Goal: Transaction & Acquisition: Purchase product/service

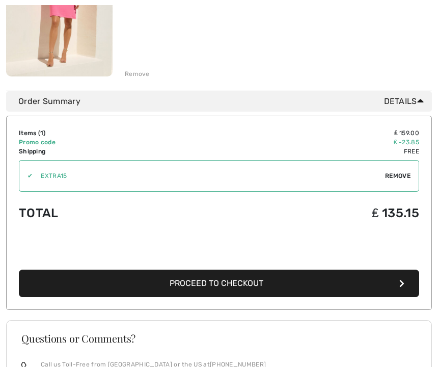
scroll to position [234, 0]
click at [294, 287] on button "Proceed to Checkout" at bounding box center [219, 284] width 401 height 28
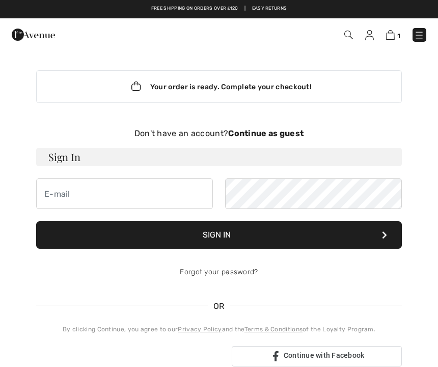
click at [268, 138] on div "Don't have an account? Continue as guest" at bounding box center [219, 133] width 366 height 12
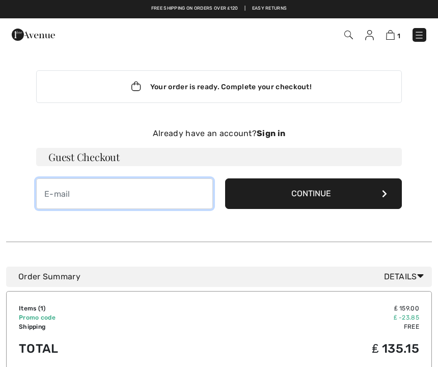
click at [62, 197] on input "email" at bounding box center [124, 193] width 177 height 31
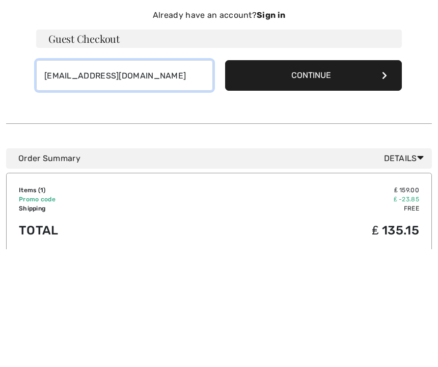
type input "[EMAIL_ADDRESS][DOMAIN_NAME]"
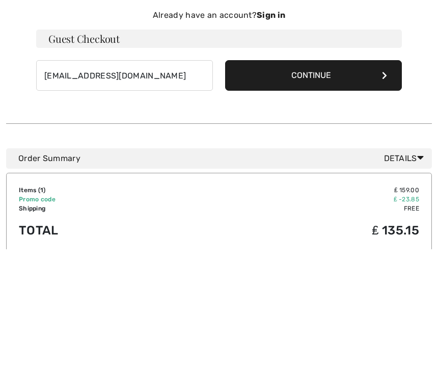
click at [308, 178] on button "Continue" at bounding box center [313, 193] width 177 height 31
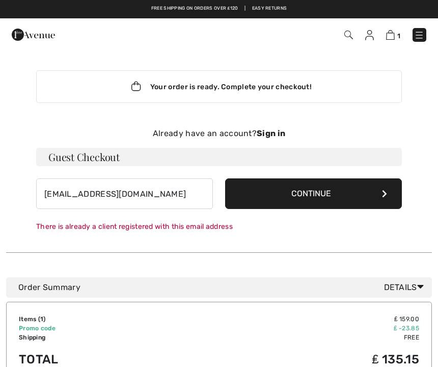
click at [269, 137] on strong "Sign in" at bounding box center [271, 133] width 29 height 10
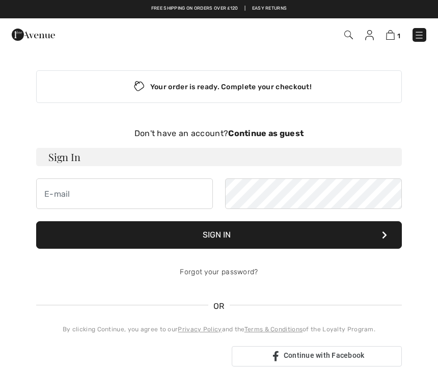
click at [281, 90] on div "Your order is ready. Complete your checkout!" at bounding box center [219, 86] width 366 height 33
click at [226, 91] on div "Your order is ready. Complete your checkout!" at bounding box center [219, 86] width 366 height 33
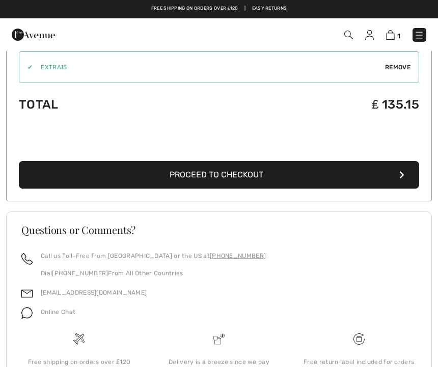
scroll to position [337, 0]
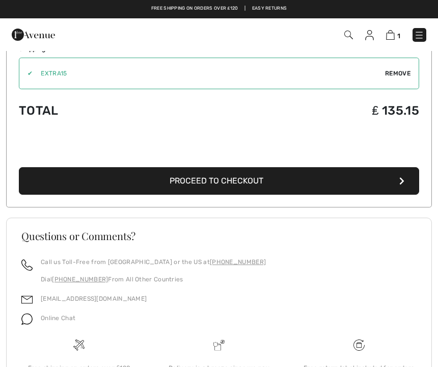
click at [254, 184] on span "Proceed to Checkout" at bounding box center [217, 181] width 94 height 10
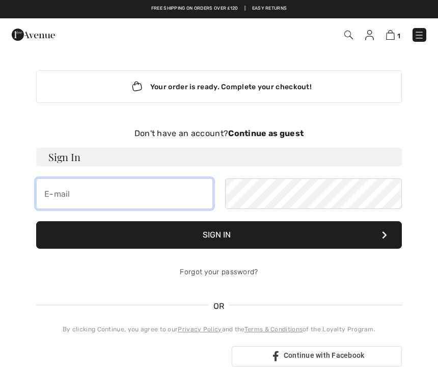
click at [93, 190] on input "email" at bounding box center [124, 193] width 177 height 31
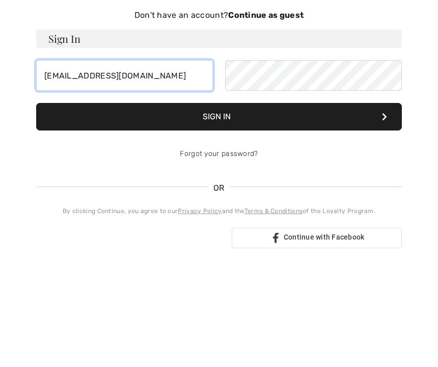
type input "[EMAIL_ADDRESS][DOMAIN_NAME]"
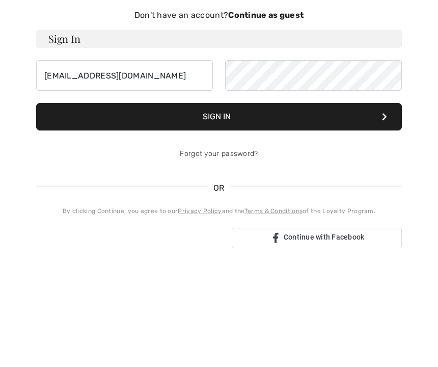
click at [235, 221] on button "Sign In" at bounding box center [219, 235] width 366 height 28
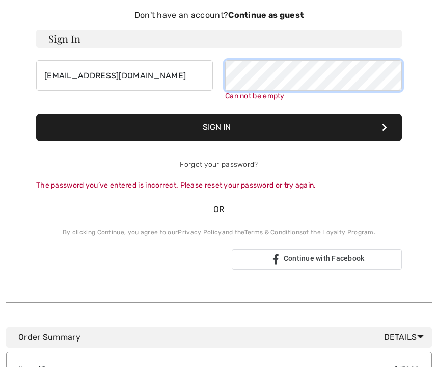
scroll to position [118, 0]
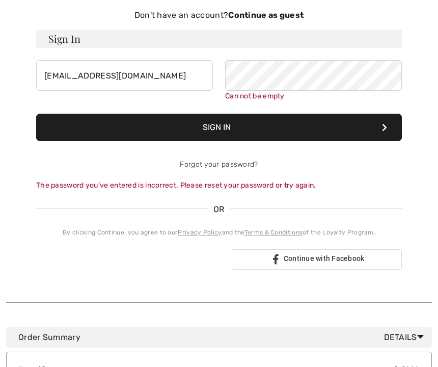
click at [271, 129] on button "Sign In" at bounding box center [219, 128] width 366 height 28
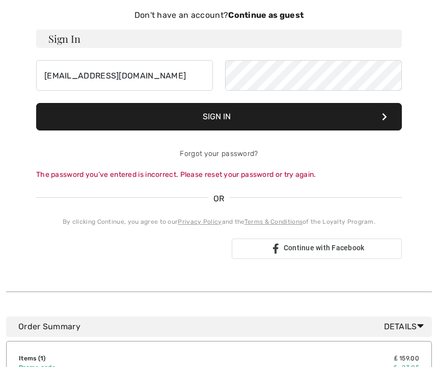
click at [218, 122] on button "Sign In" at bounding box center [219, 117] width 366 height 28
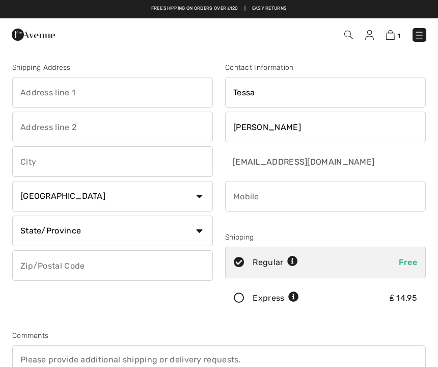
click at [85, 97] on input "text" at bounding box center [112, 92] width 201 height 31
click at [89, 132] on input "text" at bounding box center [112, 127] width 201 height 31
type input "The Priory"
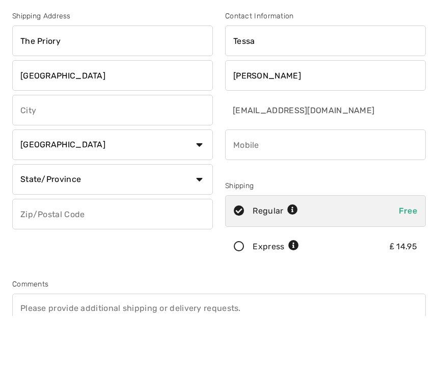
type input "East Chisenbury"
click at [57, 146] on input "text" at bounding box center [112, 161] width 201 height 31
type input "Pewsey"
click at [90, 181] on select "Country Canada United States Afghanistan Aland Islands Albania Algeria American…" at bounding box center [112, 196] width 201 height 31
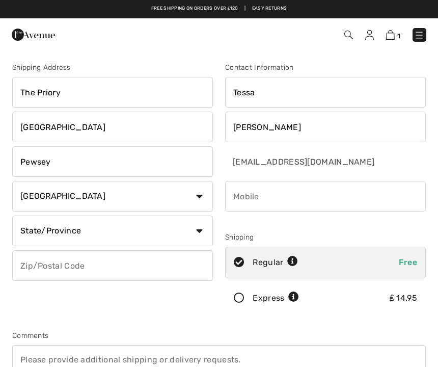
click at [103, 200] on select "Country Canada United States Afghanistan Aland Islands Albania Algeria American…" at bounding box center [112, 196] width 201 height 31
click at [90, 204] on select "Country Canada United States Afghanistan Aland Islands Albania Algeria American…" at bounding box center [112, 196] width 201 height 31
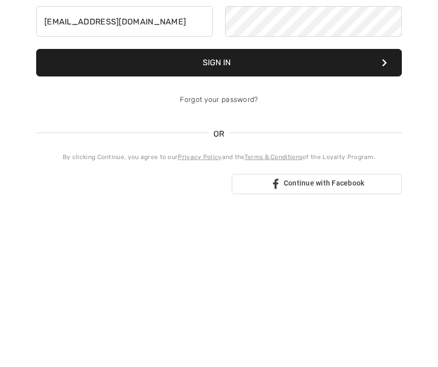
scroll to position [30, 0]
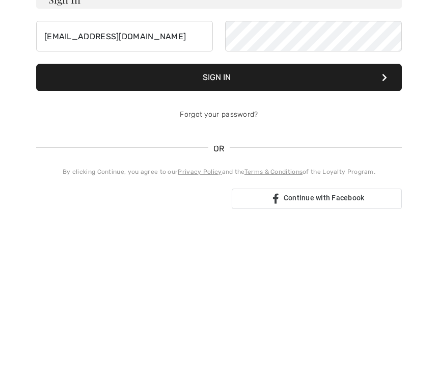
click at [242, 192] on button "Sign In" at bounding box center [219, 206] width 366 height 28
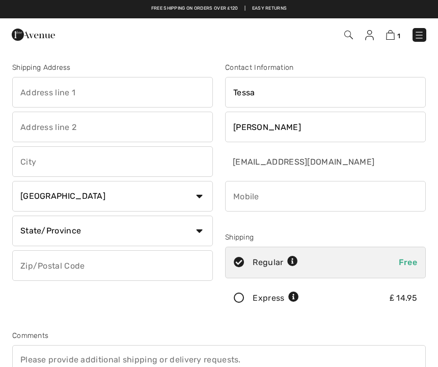
click at [93, 95] on input "text" at bounding box center [112, 92] width 201 height 31
click at [82, 134] on input "text" at bounding box center [112, 127] width 201 height 31
type input "The Priory"
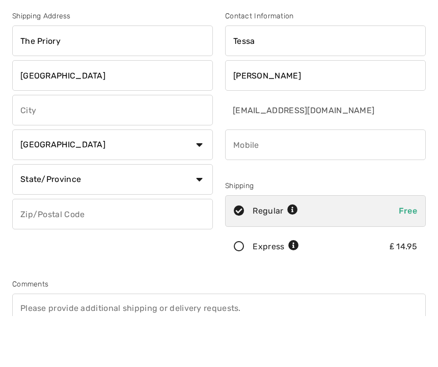
type input "[GEOGRAPHIC_DATA]"
click at [61, 146] on input "text" at bounding box center [112, 161] width 201 height 31
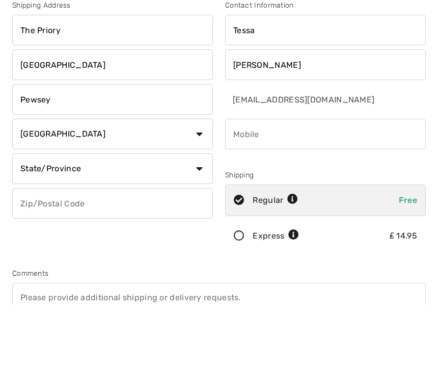
type input "Pewsey"
click at [75, 145] on select "Country Canada United States Afghanistan Aland Islands Albania Algeria American…" at bounding box center [112, 134] width 201 height 31
select select "GB"
click at [86, 204] on input "text" at bounding box center [112, 203] width 201 height 31
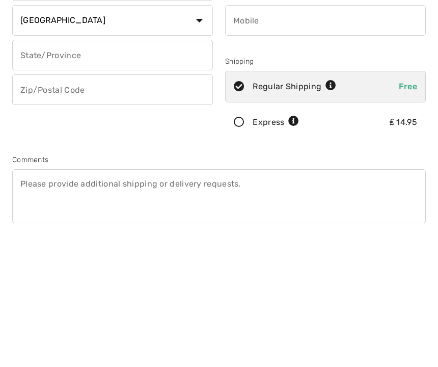
click at [66, 153] on input "text" at bounding box center [112, 168] width 201 height 31
type input "w"
type input "[GEOGRAPHIC_DATA]"
click at [57, 188] on input "text" at bounding box center [112, 203] width 201 height 31
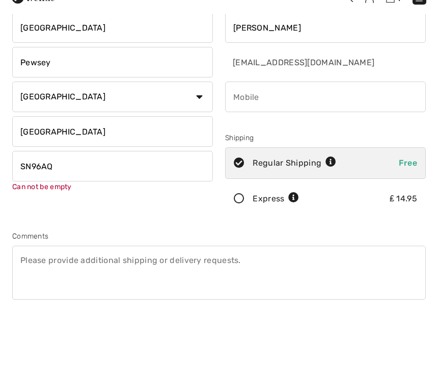
type input "SN96AQ"
click at [235, 119] on input "phone" at bounding box center [325, 134] width 201 height 31
type input "07827299447"
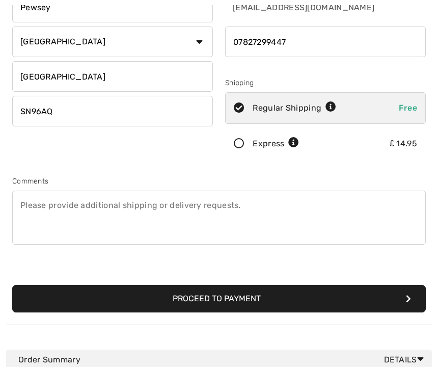
scroll to position [156, 0]
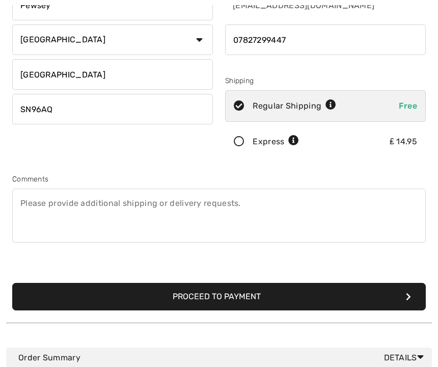
click at [219, 296] on button "Proceed to Payment" at bounding box center [219, 297] width 414 height 28
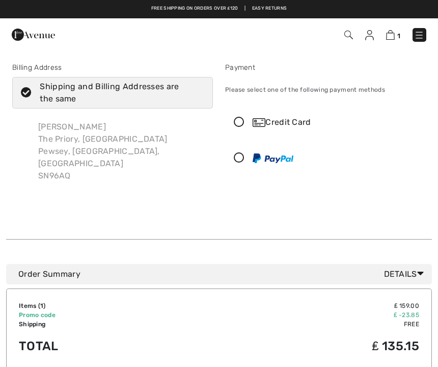
click at [237, 128] on div "Credit Card" at bounding box center [326, 122] width 200 height 31
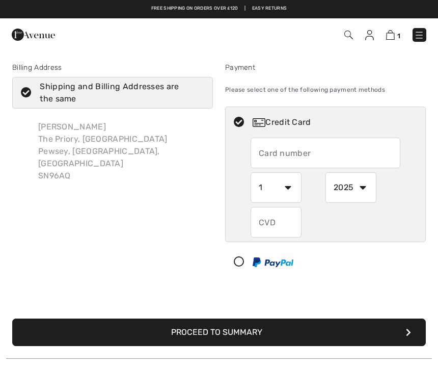
click at [281, 164] on input "text" at bounding box center [326, 153] width 150 height 31
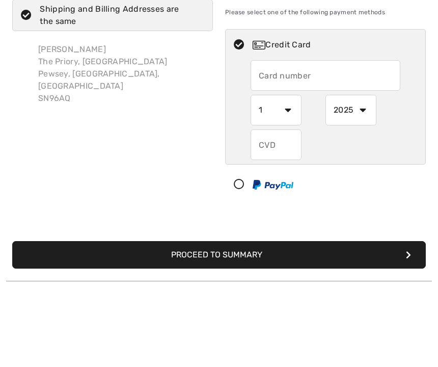
click at [288, 138] on input "text" at bounding box center [326, 153] width 150 height 31
type input "4658391079141453"
click at [279, 172] on select "1 2 3 4 5 6 7 8 9 10 11 12" at bounding box center [276, 187] width 51 height 31
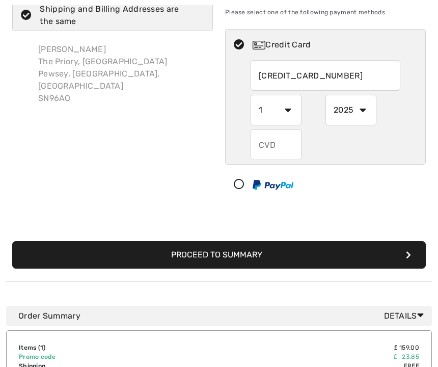
select select "6"
click at [356, 111] on select "2025 2026 2027 2028 2029 2030 2031 2032 2033 2034 2035" at bounding box center [351, 110] width 51 height 31
select select "2027"
click at [285, 152] on input "text" at bounding box center [276, 144] width 51 height 31
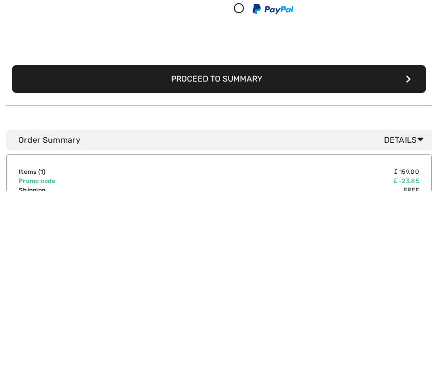
type input "786"
click at [259, 242] on button "Proceed to Summary" at bounding box center [219, 256] width 414 height 28
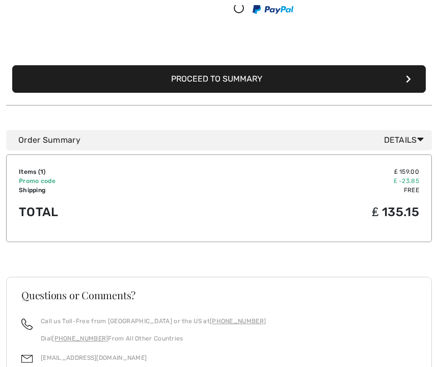
click at [283, 65] on button "Proceed to Summary" at bounding box center [219, 79] width 414 height 28
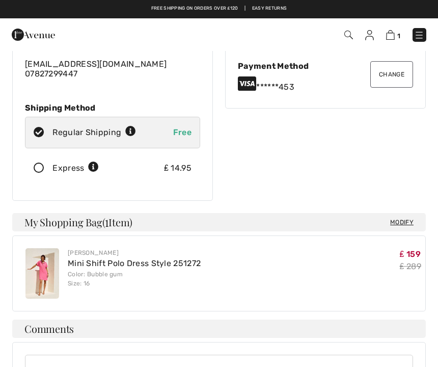
scroll to position [116, 0]
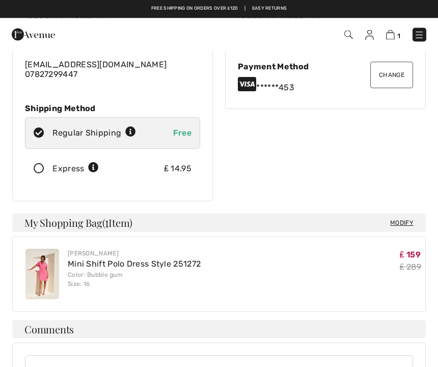
click at [45, 257] on img at bounding box center [42, 274] width 34 height 50
click at [43, 249] on img at bounding box center [42, 274] width 34 height 50
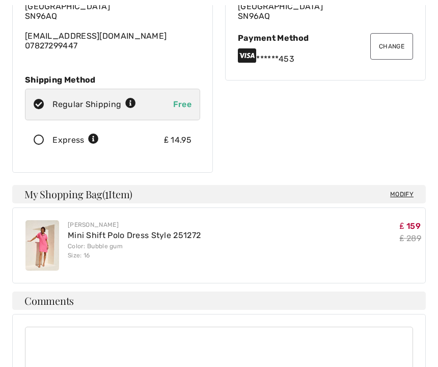
click at [43, 230] on img at bounding box center [42, 245] width 34 height 50
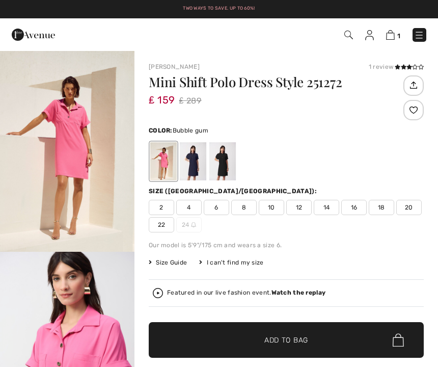
checkbox input "true"
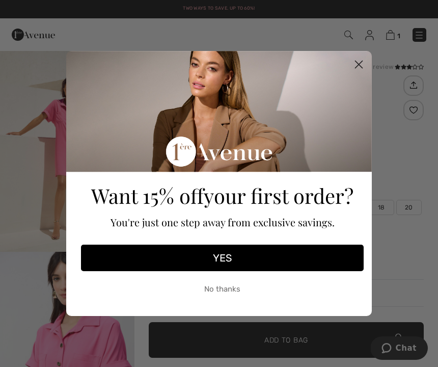
click at [362, 65] on circle "Close dialog" at bounding box center [359, 64] width 17 height 17
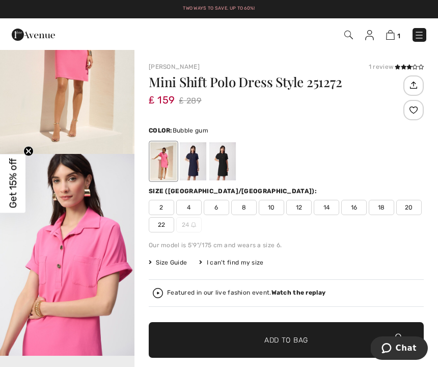
scroll to position [93, 0]
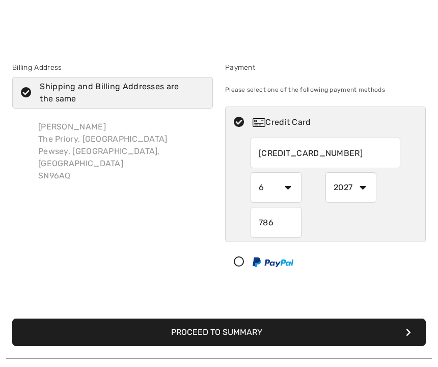
select select "6"
select select "2027"
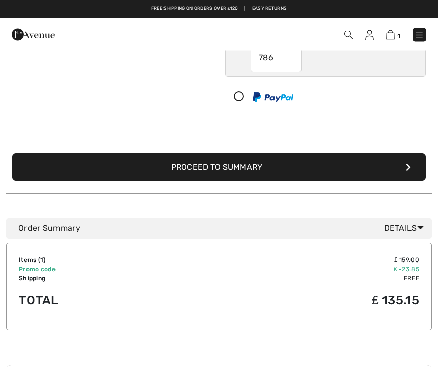
scroll to position [162, 0]
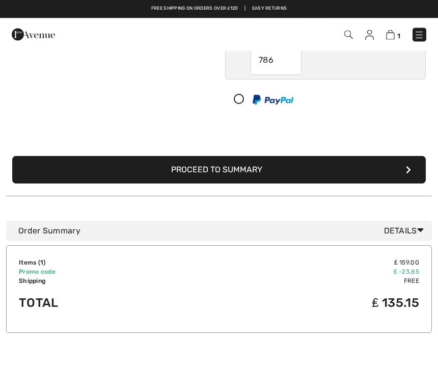
click at [256, 174] on button "Proceed to Summary" at bounding box center [219, 170] width 414 height 28
click at [240, 172] on button "Proceed to Summary" at bounding box center [219, 170] width 414 height 28
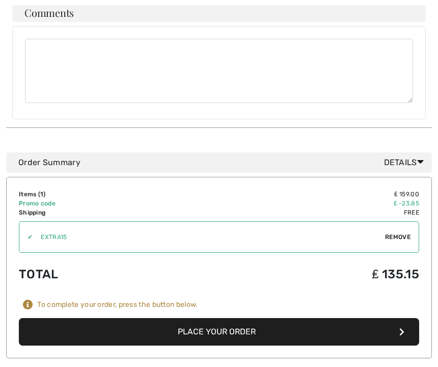
scroll to position [435, 0]
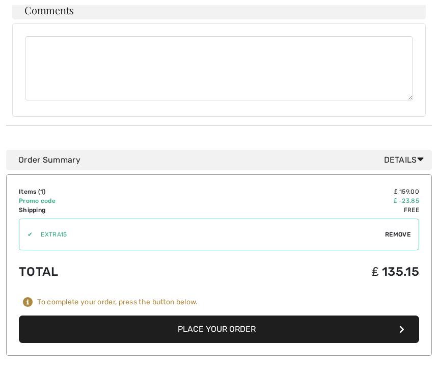
click at [258, 316] on button "Place Your Order" at bounding box center [219, 330] width 401 height 28
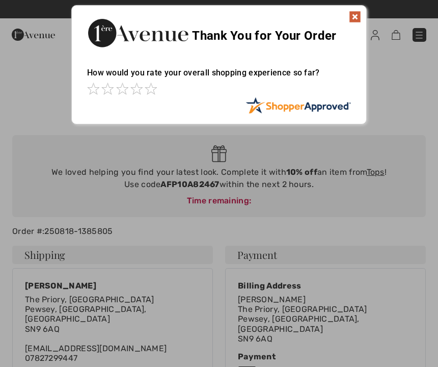
click at [357, 14] on img at bounding box center [355, 17] width 12 height 12
click at [352, 15] on img at bounding box center [355, 17] width 12 height 12
